Goal: Task Accomplishment & Management: Complete application form

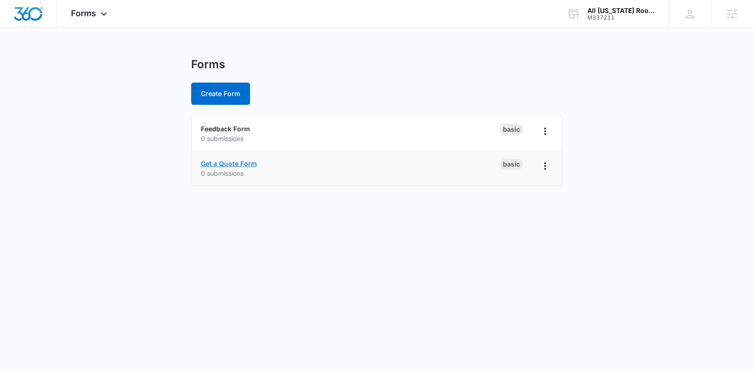
click at [243, 166] on link "Get a Quote Form" at bounding box center [229, 164] width 56 height 8
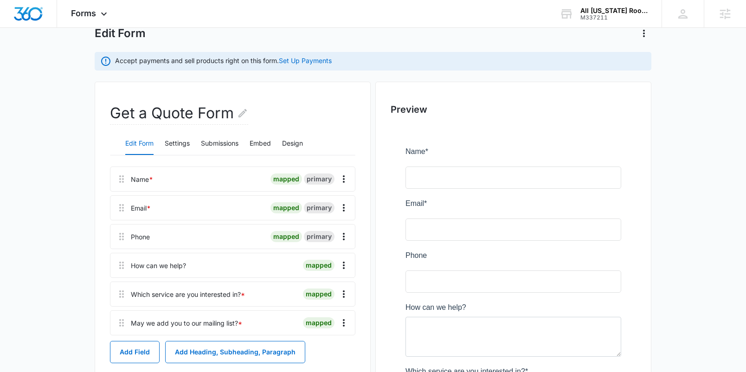
scroll to position [96, 0]
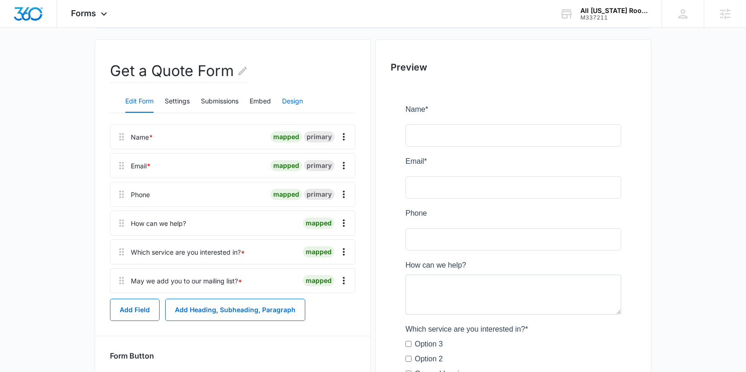
click at [298, 100] on button "Design" at bounding box center [292, 101] width 21 height 22
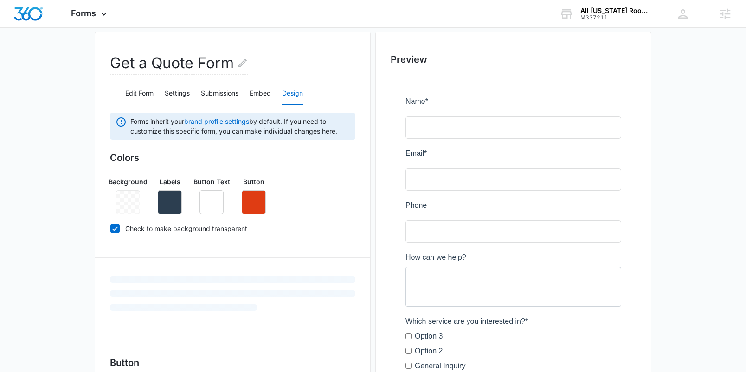
scroll to position [153, 0]
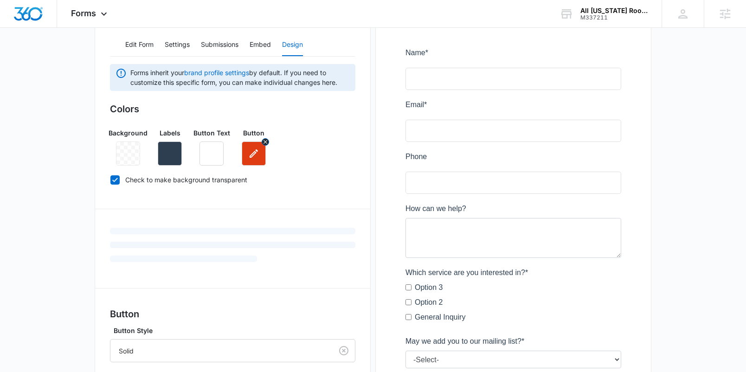
click at [256, 155] on icon "button" at bounding box center [253, 153] width 11 height 11
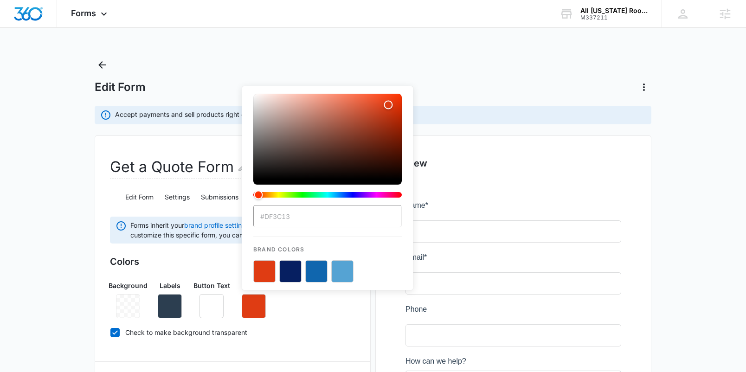
click at [291, 271] on button "color-picker-container" at bounding box center [290, 271] width 22 height 22
type input "#061F61"
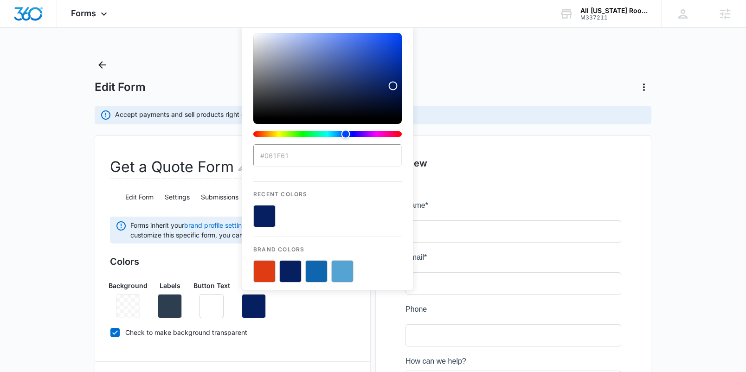
click at [287, 317] on div "Background Labels Button Text Button #061F61 Recent Colors Brand Colors" at bounding box center [232, 295] width 245 height 45
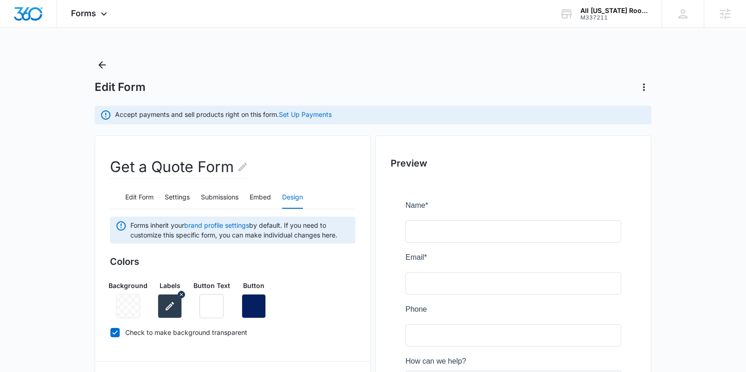
click at [167, 307] on icon "button" at bounding box center [169, 306] width 11 height 11
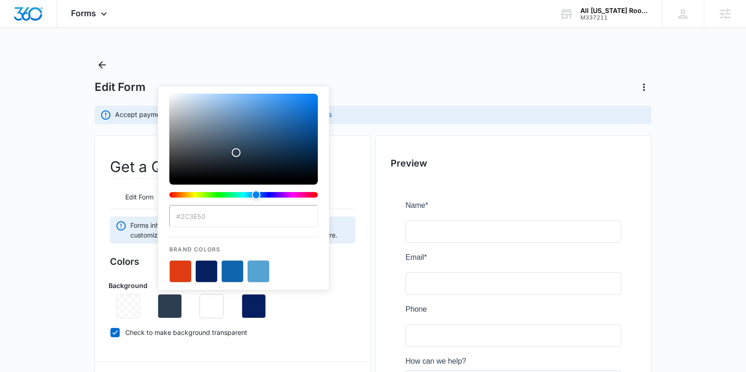
click at [204, 276] on button "color-picker-container" at bounding box center [206, 271] width 22 height 22
type input "#061F61"
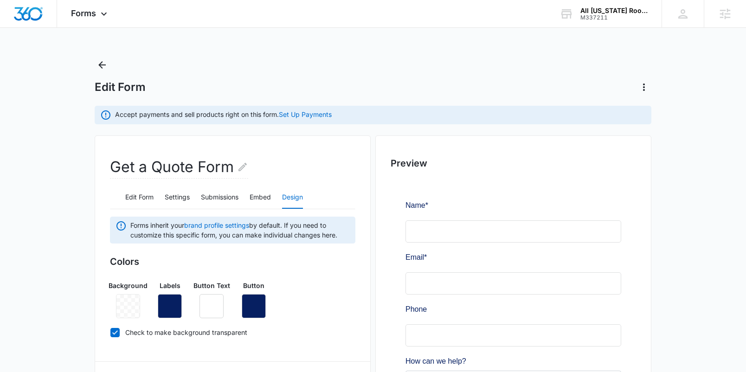
click at [319, 309] on div "Background Labels Button Text Button" at bounding box center [232, 295] width 245 height 45
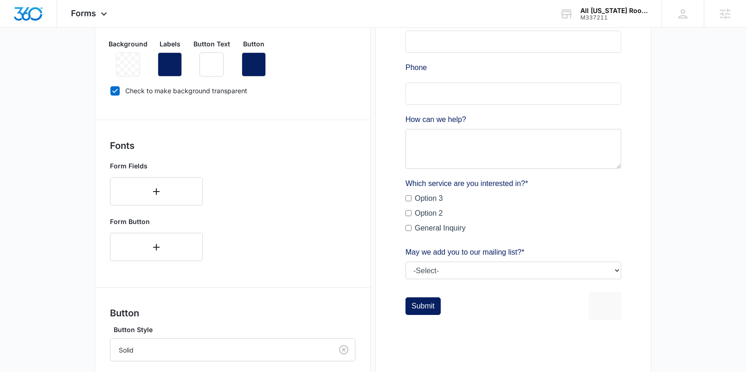
scroll to position [251, 0]
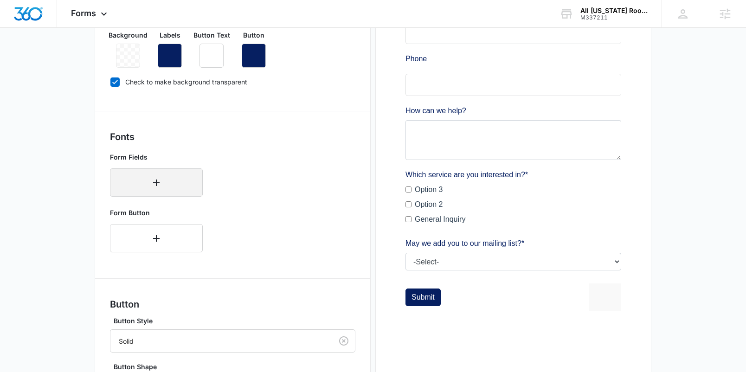
click at [167, 190] on button "button" at bounding box center [156, 182] width 93 height 28
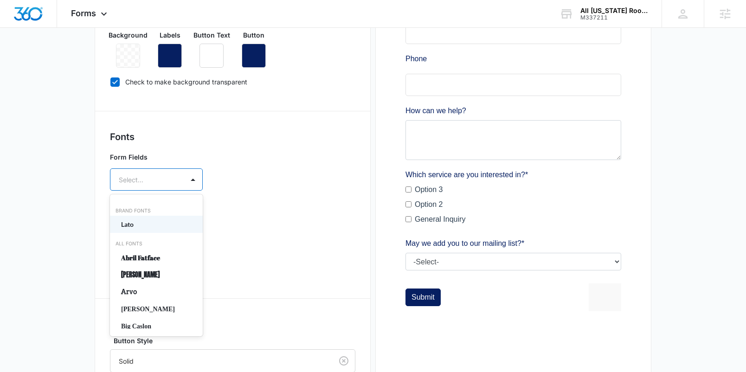
click at [174, 178] on div "Select..." at bounding box center [146, 179] width 73 height 21
click at [158, 223] on p "Lato" at bounding box center [155, 224] width 69 height 10
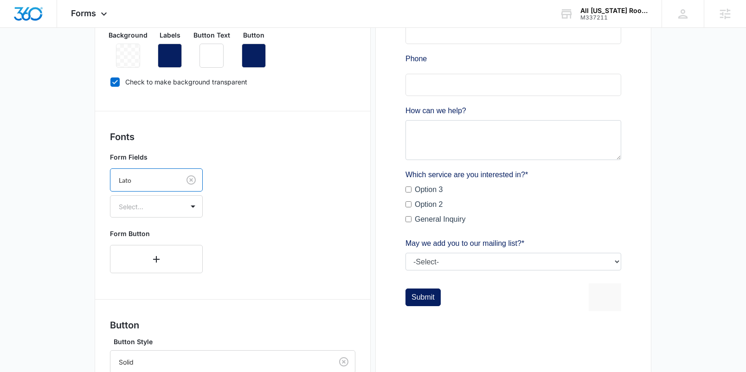
click at [230, 225] on div "Form Button" at bounding box center [232, 251] width 245 height 52
click at [160, 255] on icon "button" at bounding box center [156, 259] width 11 height 11
click at [152, 261] on div "Select..." at bounding box center [156, 256] width 93 height 22
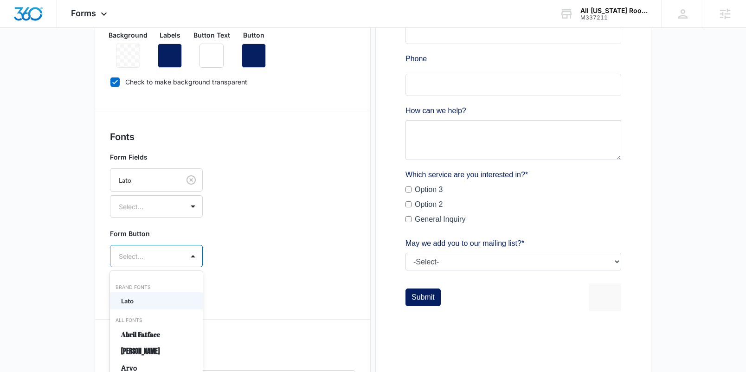
scroll to position [295, 0]
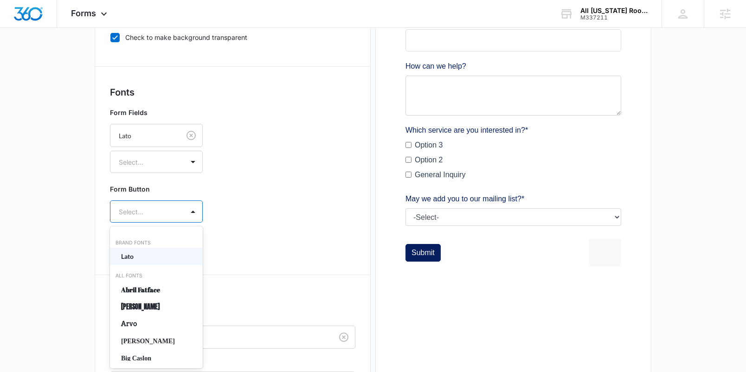
click at [144, 258] on p "Lato" at bounding box center [155, 256] width 69 height 10
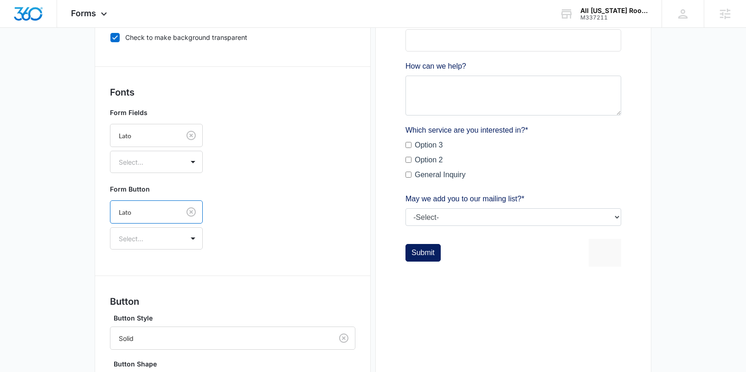
click at [226, 251] on div "Form Button option Lato, selected. Lato Select..." at bounding box center [232, 216] width 245 height 73
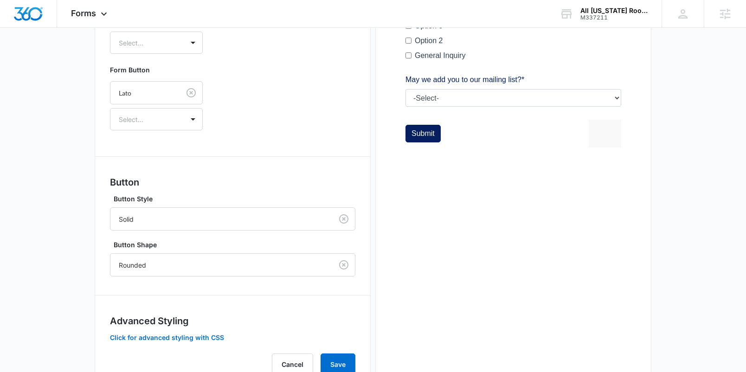
scroll to position [441, 0]
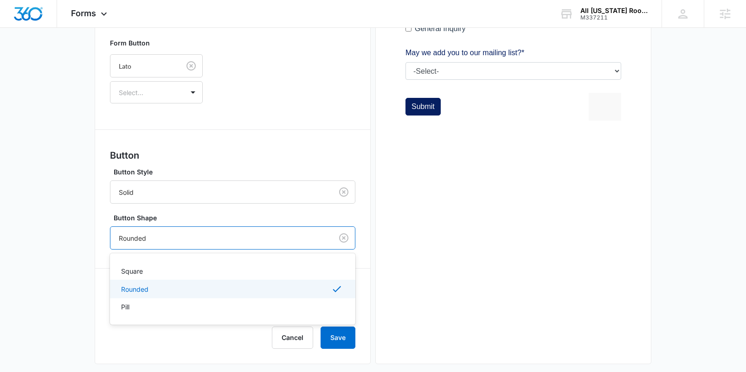
click at [322, 238] on div "Rounded" at bounding box center [221, 238] width 222 height 21
click at [242, 273] on div "Square" at bounding box center [231, 271] width 221 height 10
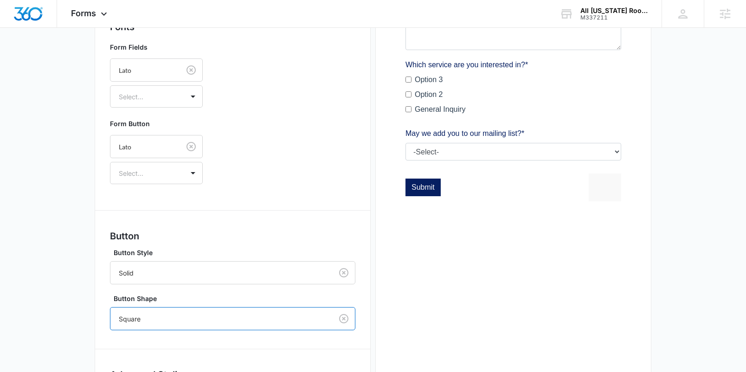
scroll to position [419, 0]
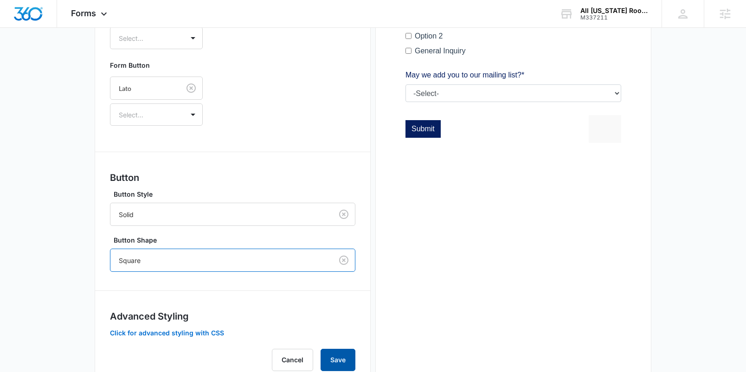
click at [338, 361] on button "Save" at bounding box center [338, 360] width 35 height 22
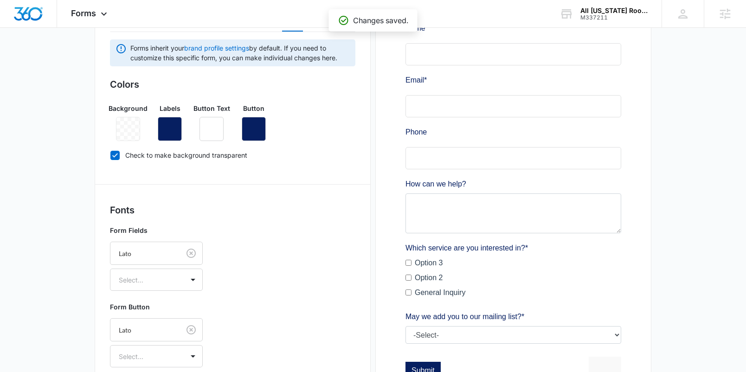
scroll to position [68, 0]
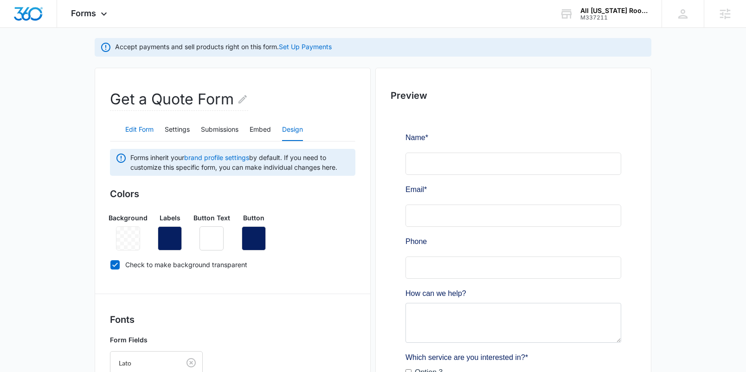
click at [136, 134] on button "Edit Form" at bounding box center [139, 130] width 28 height 22
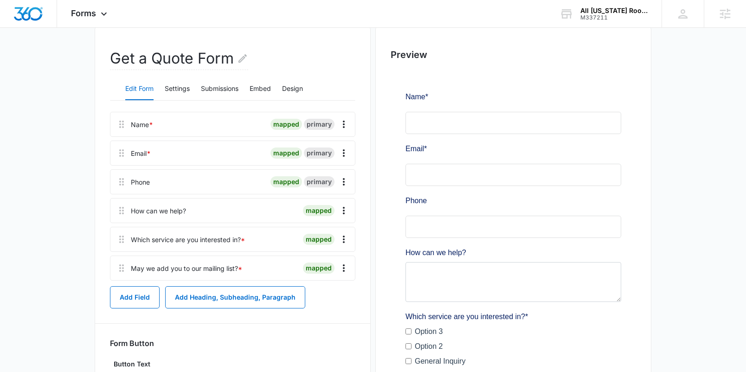
scroll to position [113, 0]
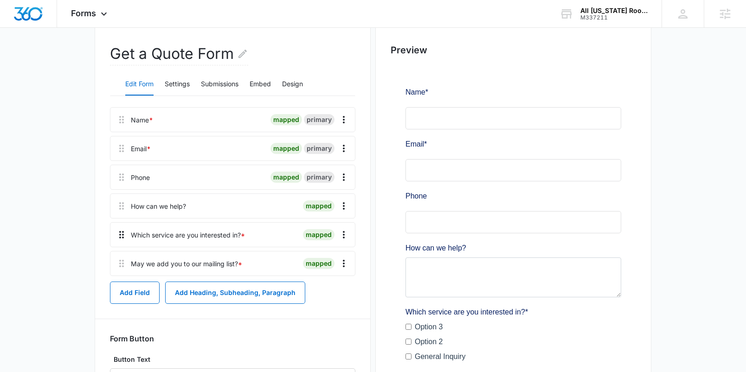
click at [122, 237] on icon at bounding box center [121, 234] width 11 height 11
click at [340, 234] on icon "Overflow Menu" at bounding box center [343, 234] width 11 height 11
click at [323, 258] on div "Edit" at bounding box center [318, 261] width 19 height 6
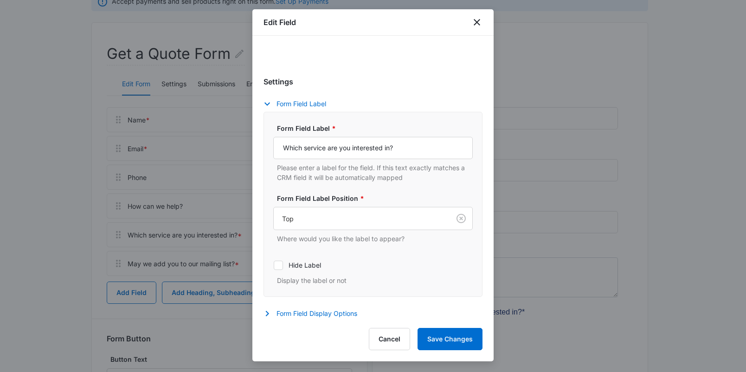
scroll to position [148, 0]
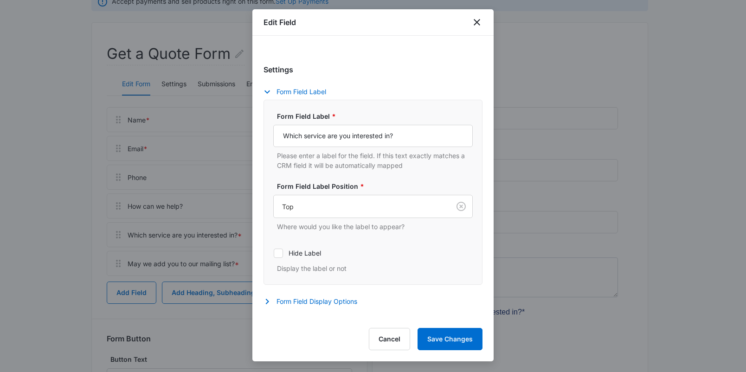
select select "350"
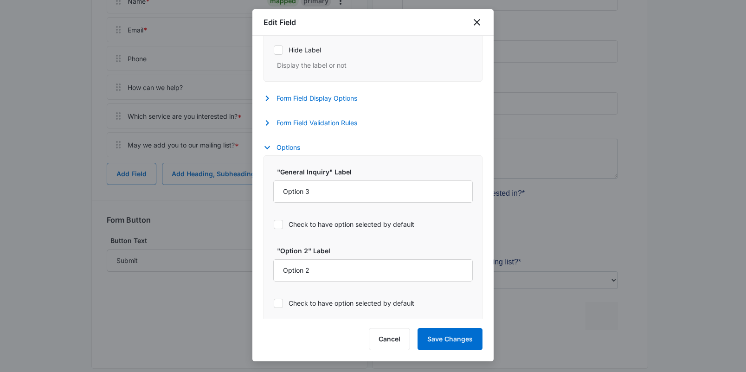
scroll to position [375, 0]
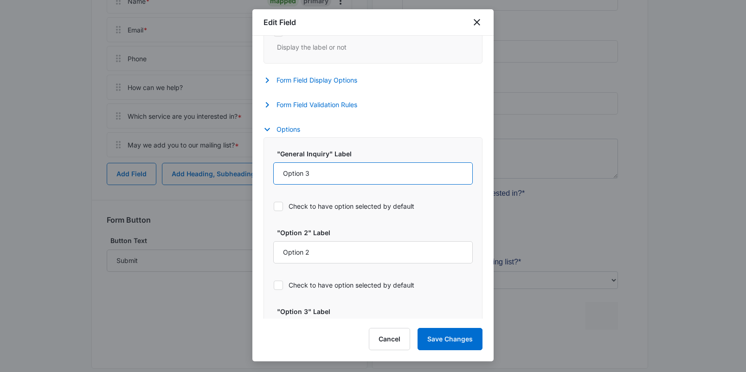
click at [350, 181] on input "Option 3" at bounding box center [373, 173] width 200 height 22
type input "Roof Installations"
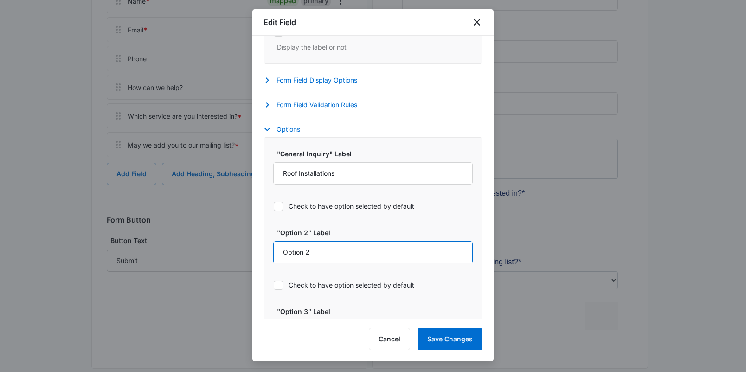
click at [342, 256] on input "Option 2" at bounding box center [373, 252] width 200 height 22
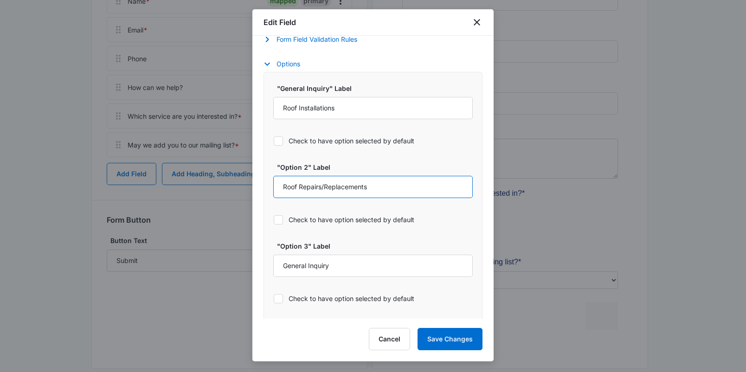
scroll to position [443, 0]
type input "Roof Repairs/Replacements"
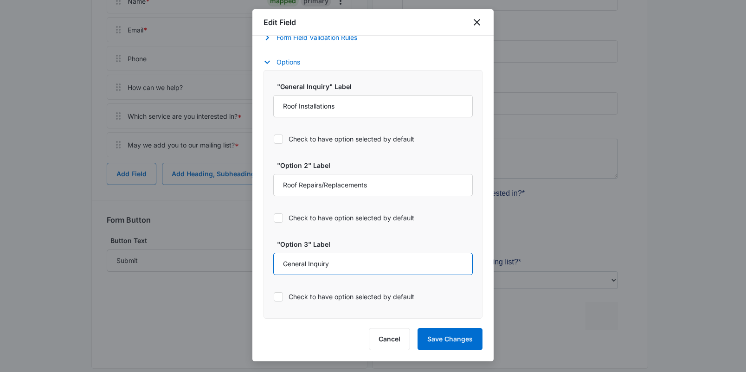
click at [333, 262] on input "General Inquiry" at bounding box center [373, 264] width 200 height 22
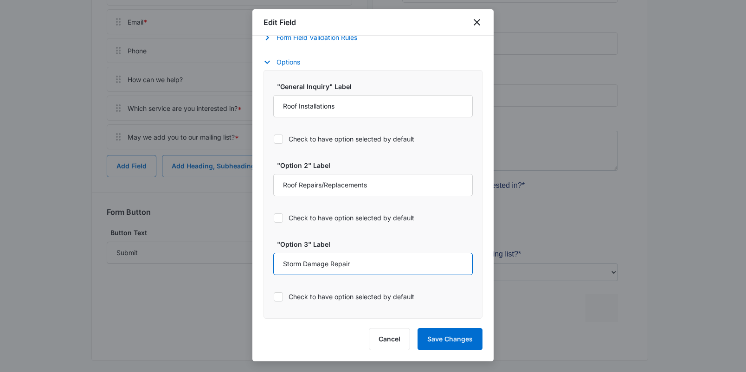
scroll to position [247, 0]
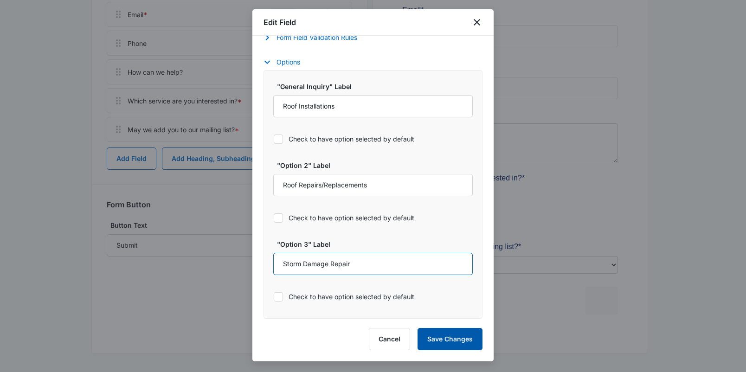
type input "Storm Damage Repair"
click at [456, 339] on button "Save Changes" at bounding box center [450, 339] width 65 height 22
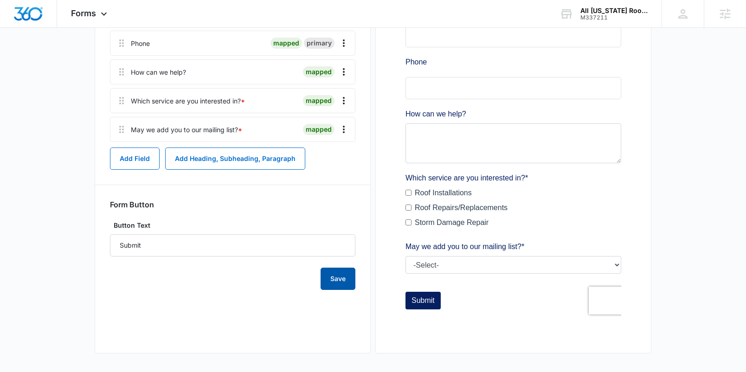
click at [338, 283] on button "Save" at bounding box center [338, 279] width 35 height 22
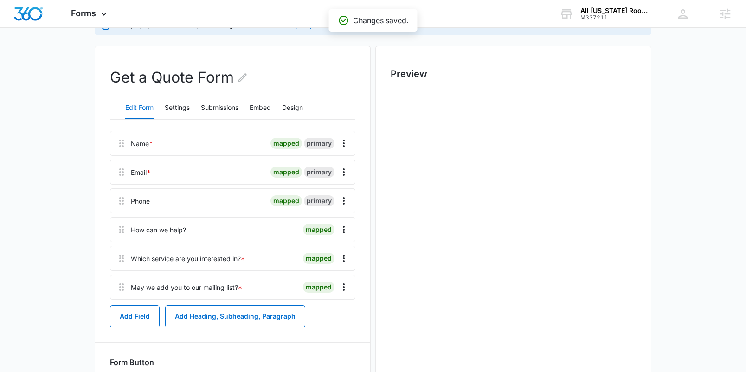
scroll to position [0, 0]
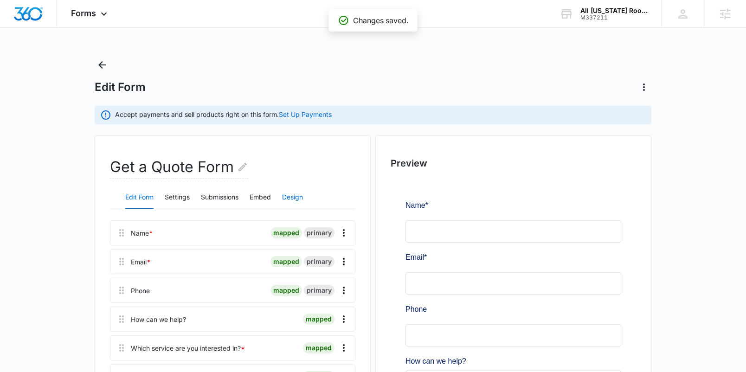
click at [295, 197] on button "Design" at bounding box center [292, 198] width 21 height 22
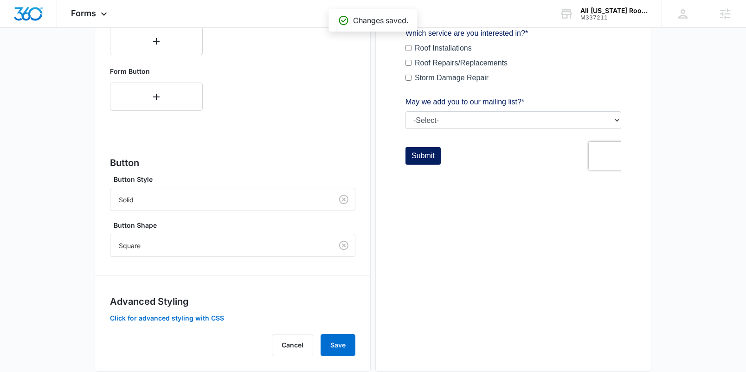
scroll to position [410, 0]
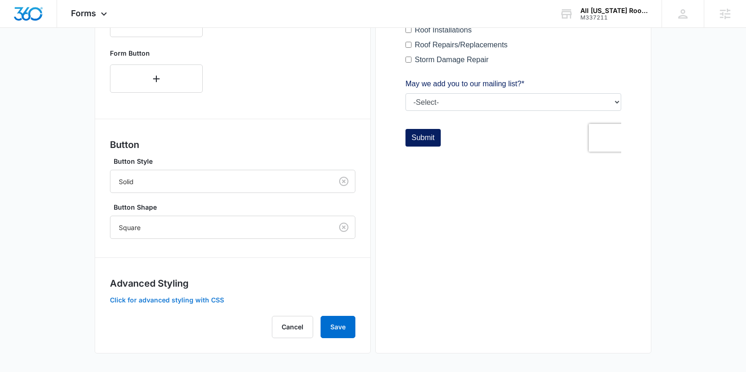
click at [206, 301] on button "Click for advanced styling with CSS" at bounding box center [167, 300] width 114 height 6
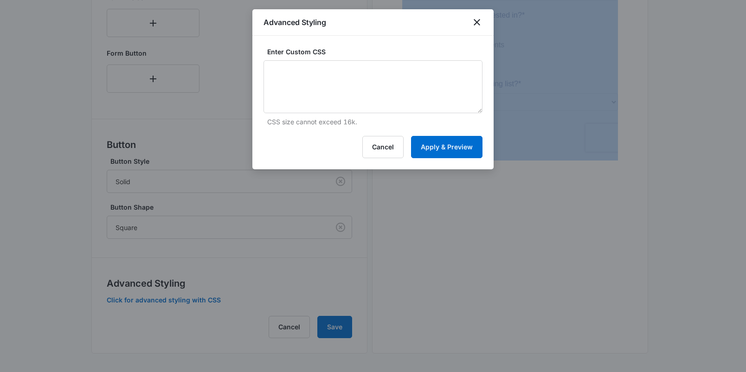
drag, startPoint x: 785, startPoint y: 223, endPoint x: 924, endPoint y: 224, distance: 139.2
click at [419, 92] on textarea at bounding box center [373, 86] width 219 height 53
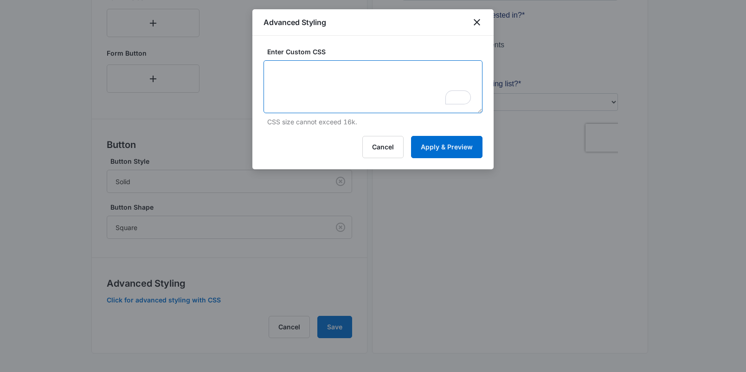
paste textarea "/* Button Styles - modifies the look of the submit button */ .madform-submit { …"
drag, startPoint x: 360, startPoint y: 85, endPoint x: 336, endPoint y: 87, distance: 24.2
click at [336, 87] on textarea "/* Button Styles - modifies the look of the submit button */ .madform-submit { …" at bounding box center [373, 86] width 219 height 53
drag, startPoint x: 343, startPoint y: 97, endPoint x: 321, endPoint y: 96, distance: 22.3
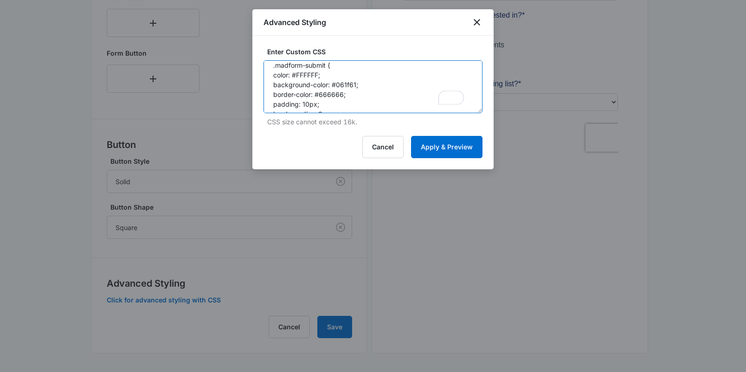
click at [321, 96] on textarea "/* Button Styles - modifies the look of the submit button */ .madform-submit { …" at bounding box center [373, 86] width 219 height 53
click at [333, 88] on textarea "/* Button Styles - modifies the look of the submit button */ .madform-submit { …" at bounding box center [373, 86] width 219 height 53
click at [305, 78] on textarea "/* Button Styles - modifies the look of the submit button */ .madform-submit { …" at bounding box center [373, 86] width 219 height 53
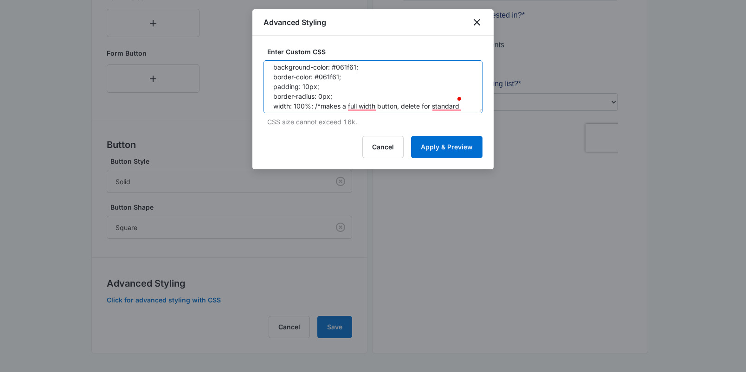
click at [305, 78] on textarea "/* Button Styles - modifies the look of the submit button */ .madform-submit { …" at bounding box center [373, 86] width 219 height 53
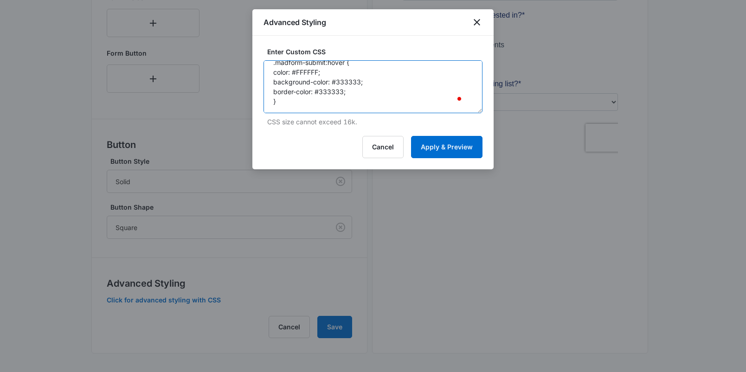
click at [312, 88] on textarea "/* Button Styles - modifies the look of the submit button */ .madform-submit { …" at bounding box center [373, 86] width 219 height 53
click at [297, 85] on textarea "/* Button Styles - modifies the look of the submit button */ .madform-submit { …" at bounding box center [373, 86] width 219 height 53
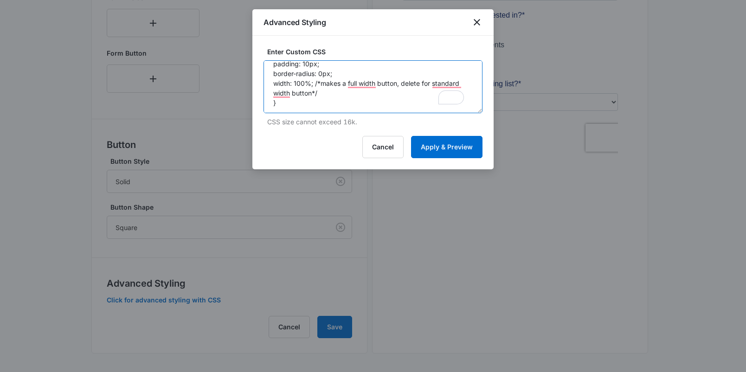
click at [297, 85] on textarea "/* Button Styles - modifies the look of the submit button */ .madform-submit { …" at bounding box center [373, 86] width 219 height 53
drag, startPoint x: 359, startPoint y: 96, endPoint x: 338, endPoint y: 96, distance: 20.9
click at [338, 96] on textarea "/* Button Styles - modifies the look of the submit button */ .madform-submit { …" at bounding box center [373, 86] width 219 height 53
click at [307, 101] on textarea "/* Button Styles - modifies the look of the submit button */ .madform-submit { …" at bounding box center [373, 86] width 219 height 53
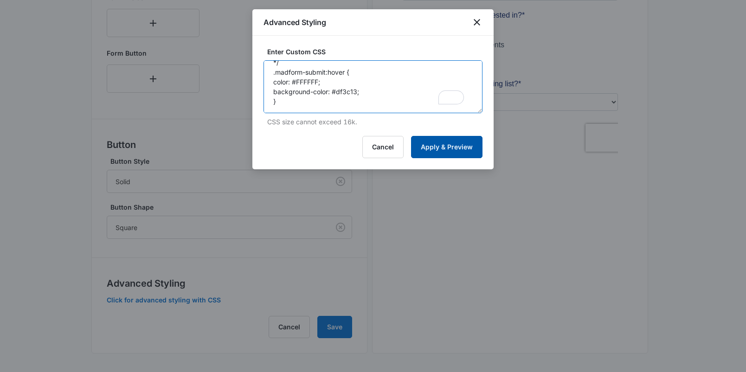
type textarea "/* Button Styles - modifies the look of the submit button */ .madform-submit { …"
click at [430, 148] on button "Apply & Preview" at bounding box center [446, 147] width 71 height 22
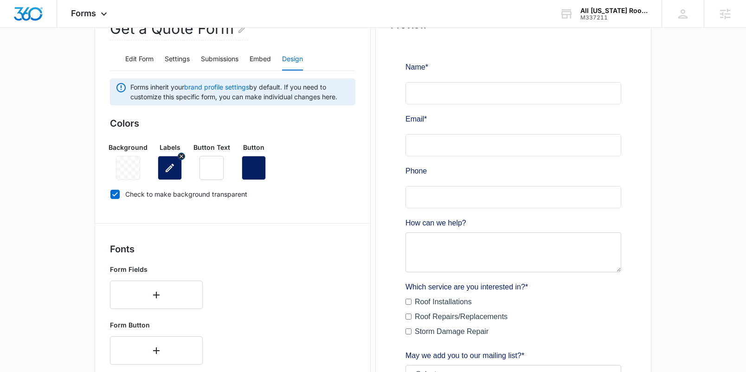
click at [172, 168] on icon "button" at bounding box center [169, 167] width 11 height 11
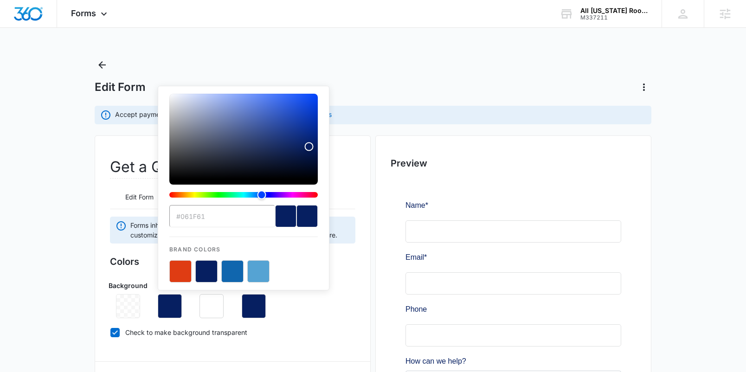
click at [218, 221] on input "#061F61" at bounding box center [222, 216] width 106 height 22
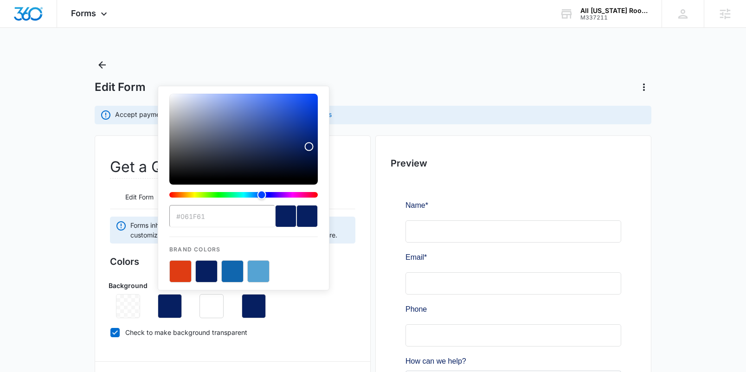
click at [218, 221] on input "#061F61" at bounding box center [222, 216] width 106 height 22
click at [228, 219] on input "#061F61" at bounding box center [222, 216] width 106 height 22
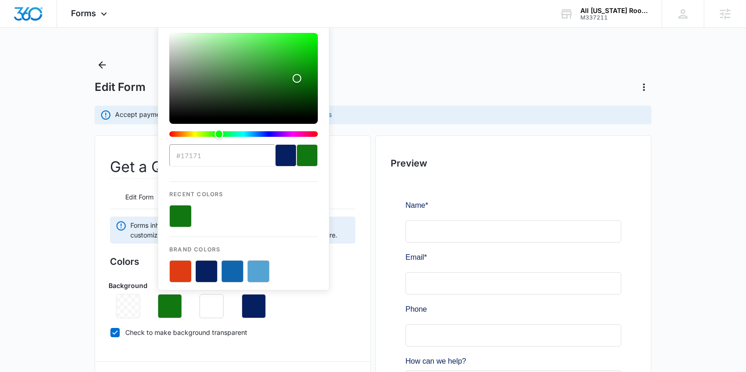
type input "#171717"
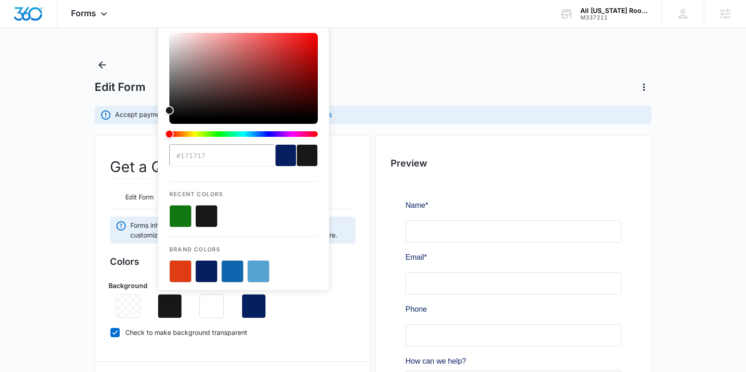
click at [297, 312] on div "Background Labels #171717 Recent Colors Brand Colors Button Text Button" at bounding box center [232, 295] width 245 height 45
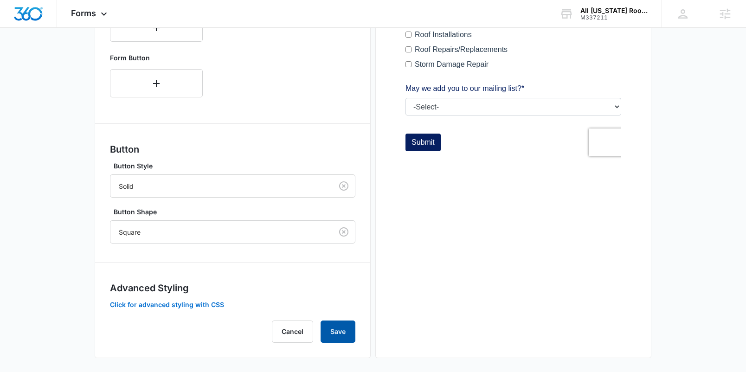
click at [336, 333] on button "Save" at bounding box center [338, 332] width 35 height 22
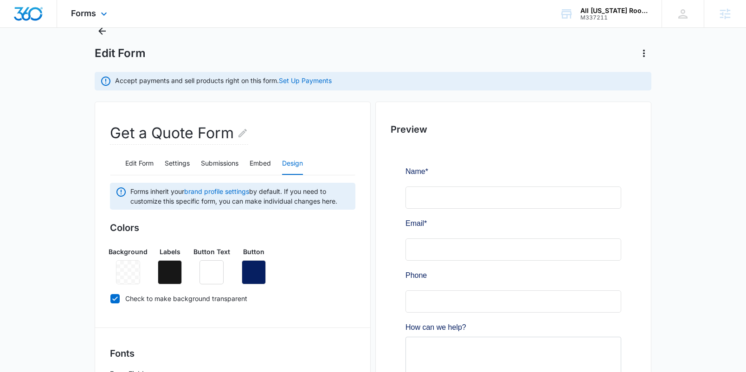
click at [99, 21] on div "Forms Apps Reputation Websites Forms CRM Email Social Content Ads Intelligence …" at bounding box center [90, 13] width 66 height 27
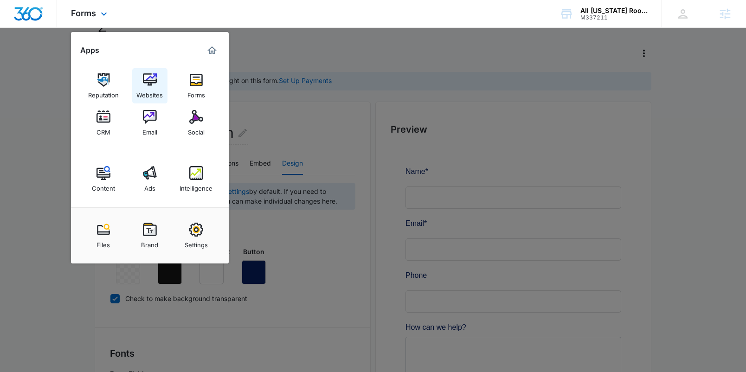
click at [148, 81] on img at bounding box center [150, 80] width 14 height 14
